Goal: Task Accomplishment & Management: Manage account settings

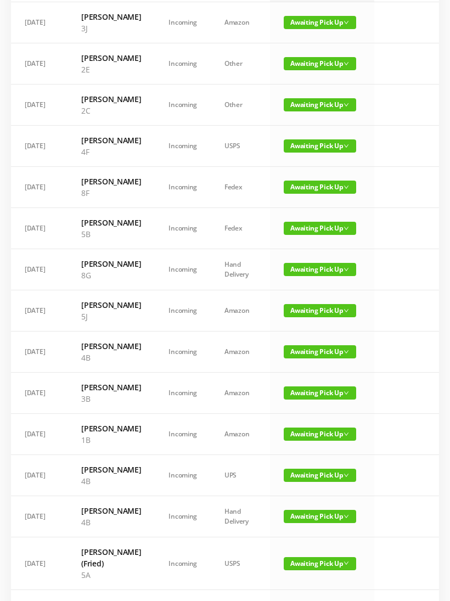
scroll to position [140, 0]
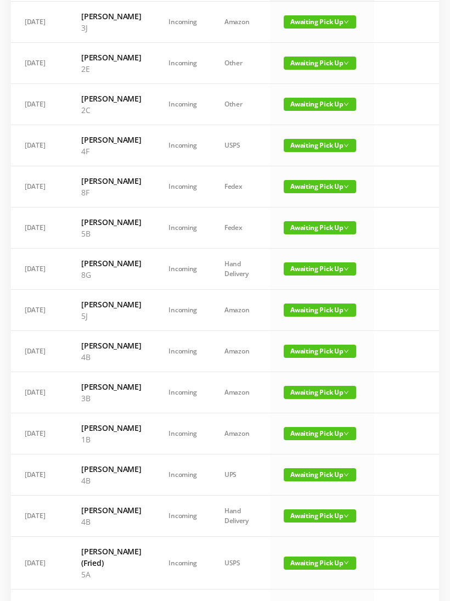
click at [312, 317] on span "Awaiting Pick Up" at bounding box center [320, 310] width 72 height 13
click at [301, 440] on link "Picked Up" at bounding box center [310, 436] width 71 height 18
click at [360, 331] on td "Awaiting Pick Up" at bounding box center [322, 310] width 104 height 41
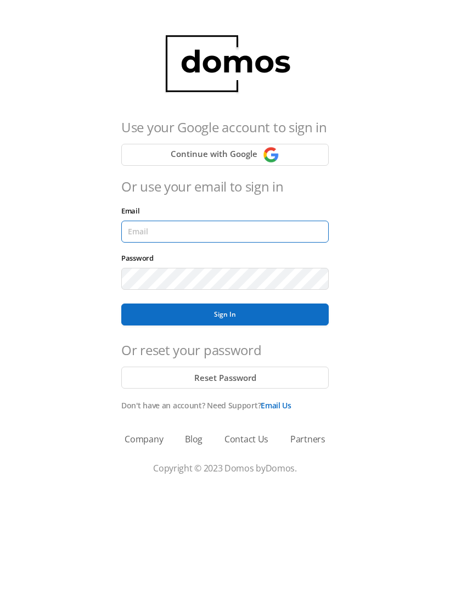
type input "[EMAIL_ADDRESS][DOMAIN_NAME]"
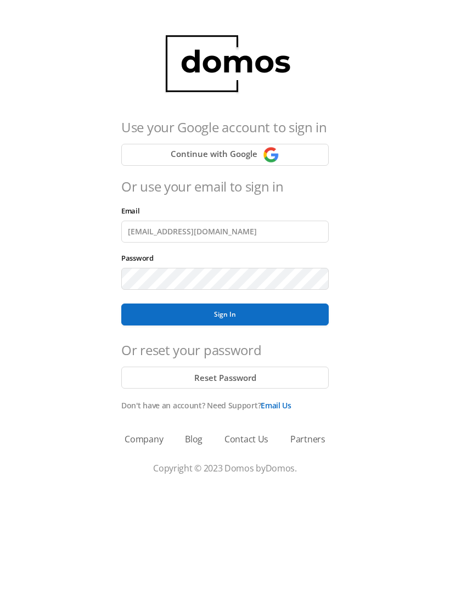
click at [225, 315] on button "Sign In" at bounding box center [225, 315] width 208 height 22
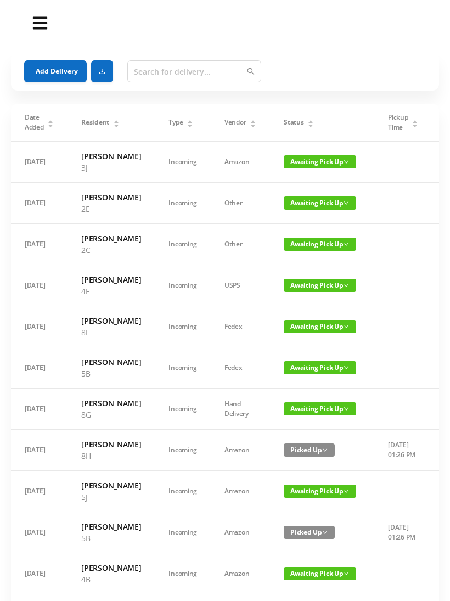
click at [319, 210] on span "Awaiting Pick Up" at bounding box center [320, 203] width 72 height 13
click at [308, 260] on link "Picked Up" at bounding box center [310, 259] width 71 height 18
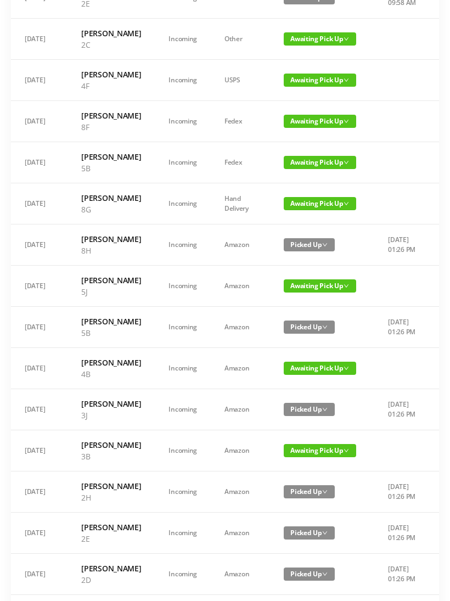
scroll to position [205, 0]
click at [307, 293] on span "Awaiting Pick Up" at bounding box center [320, 285] width 72 height 13
click at [301, 425] on link "Picked Up" at bounding box center [310, 423] width 71 height 18
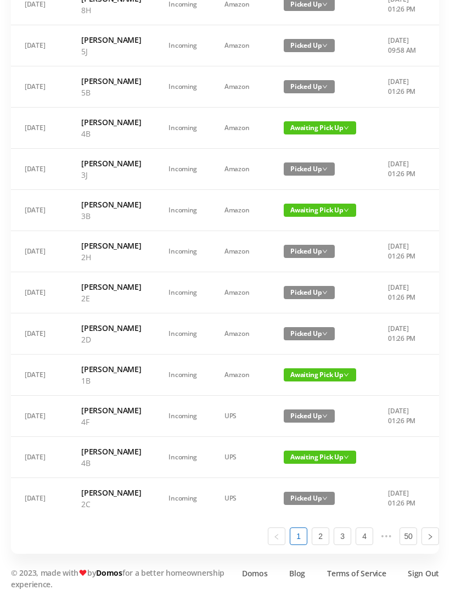
scroll to position [645, 0]
click at [306, 368] on span "Awaiting Pick Up" at bounding box center [320, 374] width 72 height 13
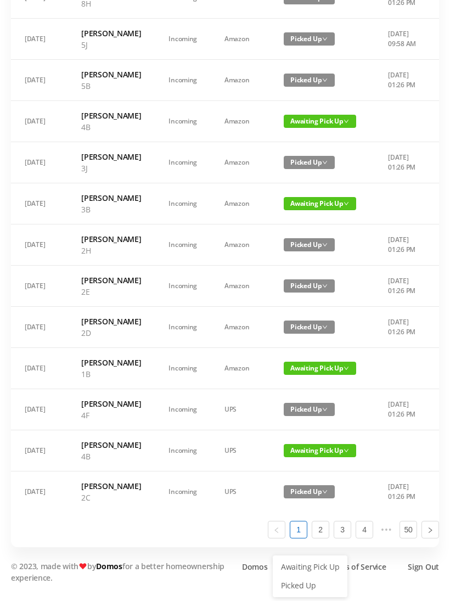
click at [304, 577] on link "Picked Up" at bounding box center [310, 586] width 71 height 18
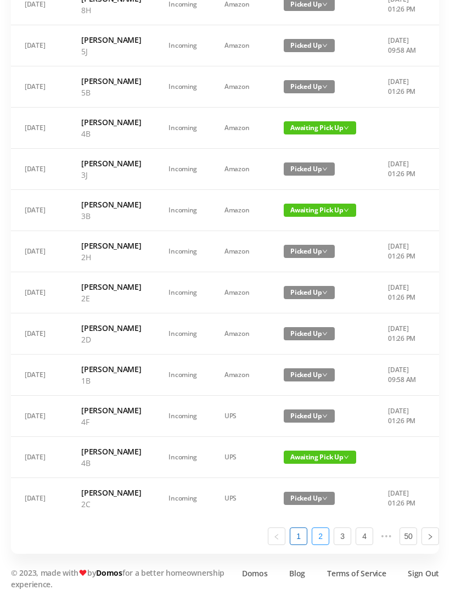
click at [324, 545] on link "2" at bounding box center [320, 536] width 16 height 16
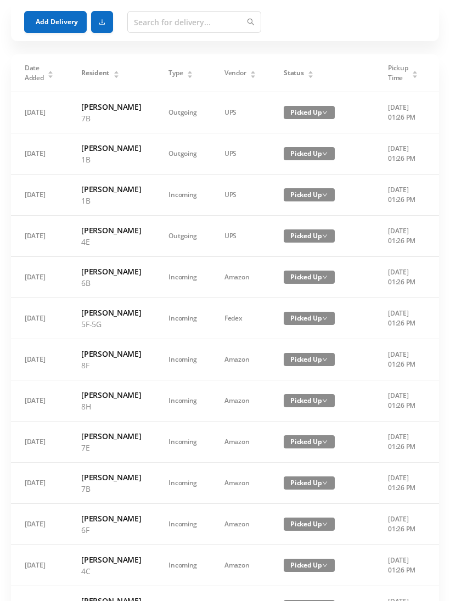
scroll to position [0, 0]
